Goal: Check status

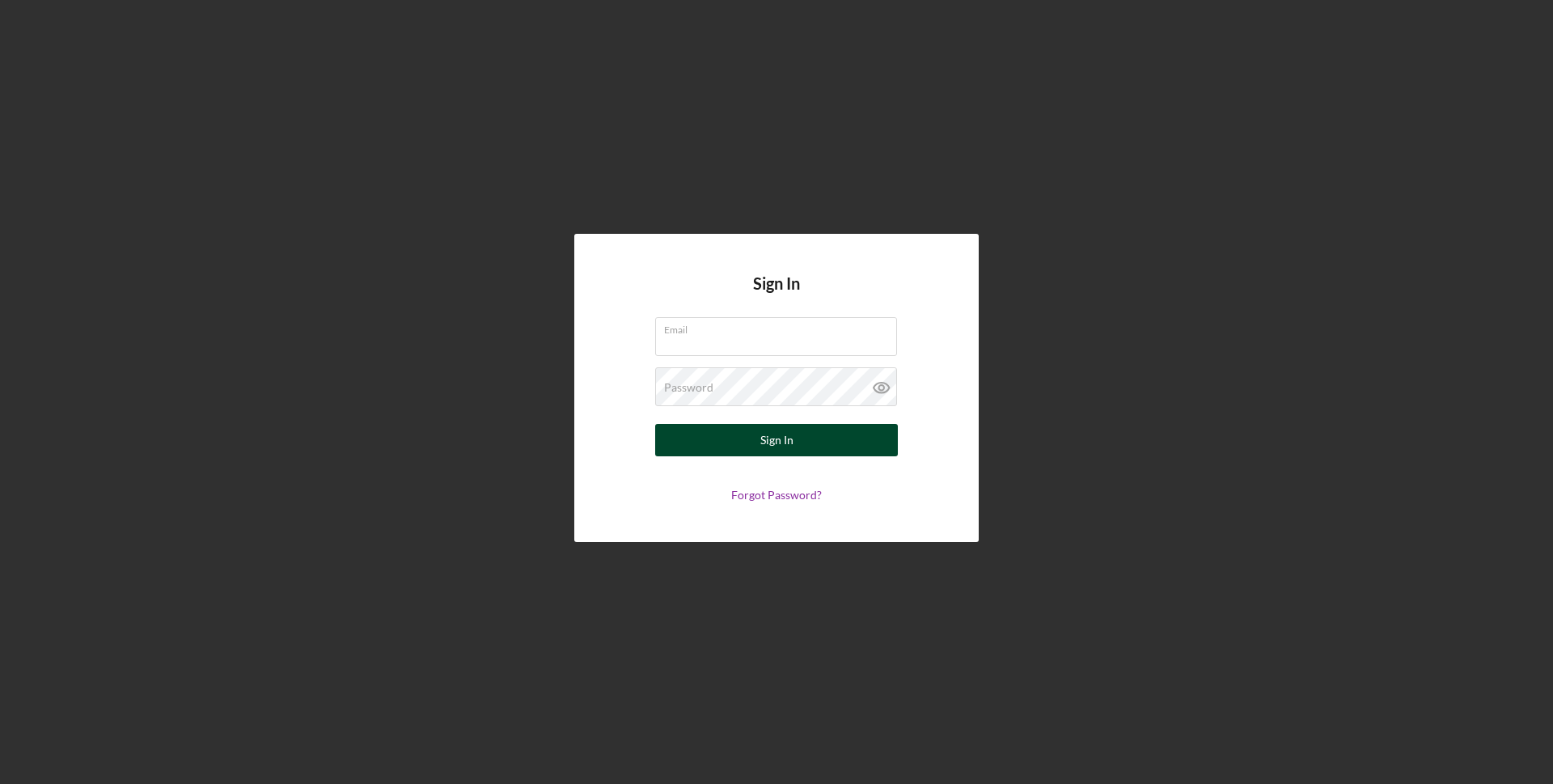
type input "[DOMAIN_NAME][EMAIL_ADDRESS][DOMAIN_NAME]"
click at [781, 440] on div "Sign In" at bounding box center [777, 440] width 33 height 32
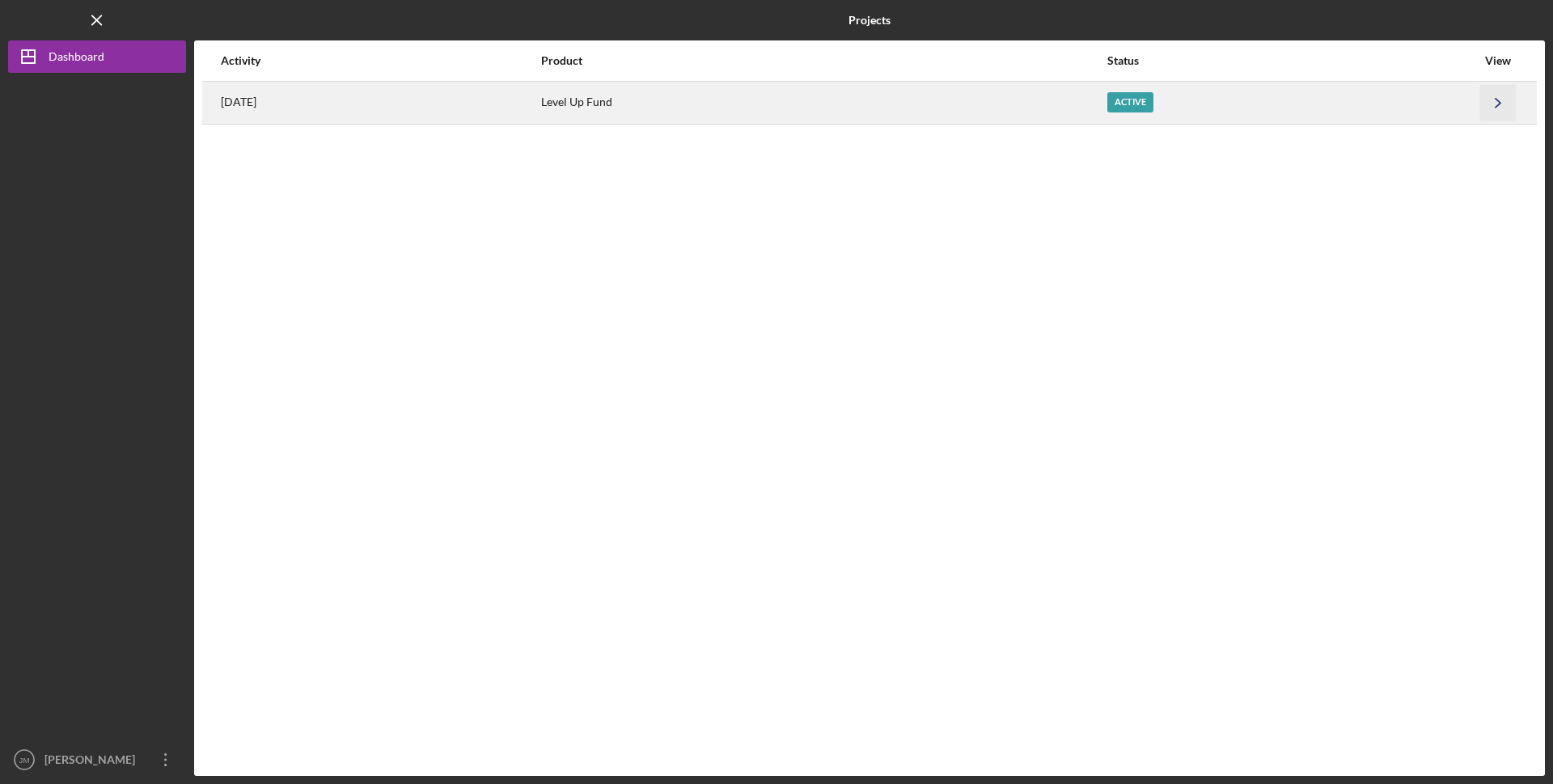
click at [1491, 102] on icon "Icon/Navigate" at bounding box center [1498, 102] width 36 height 36
